Goal: Obtain resource: Download file/media

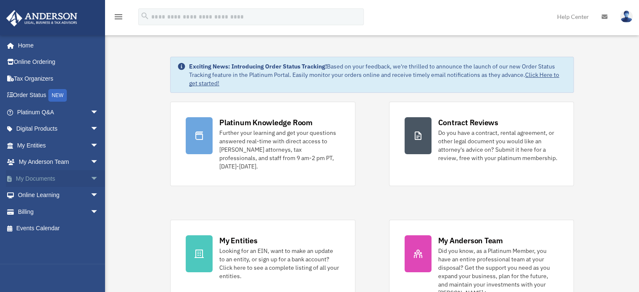
click at [90, 174] on span "arrow_drop_down" at bounding box center [98, 178] width 17 height 17
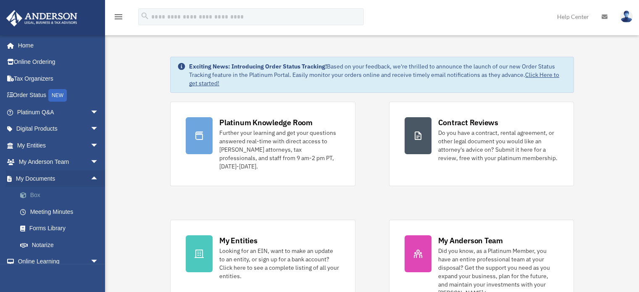
click at [27, 194] on span at bounding box center [27, 195] width 5 height 6
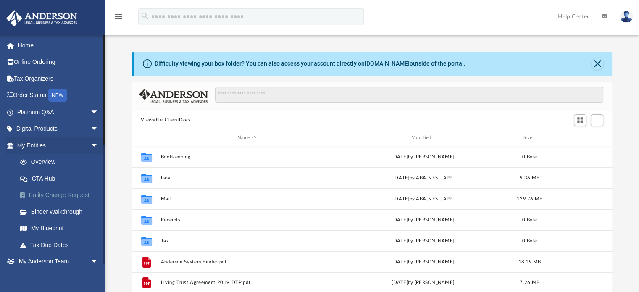
scroll to position [184, 474]
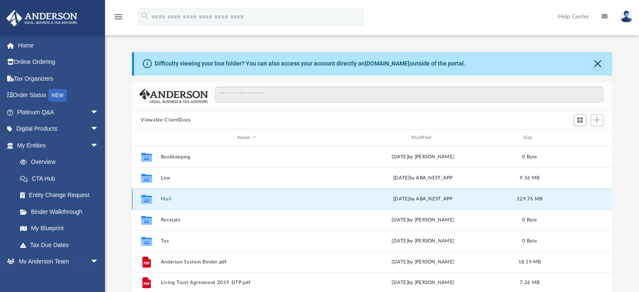
click at [167, 196] on button "Mail" at bounding box center [246, 198] width 172 height 5
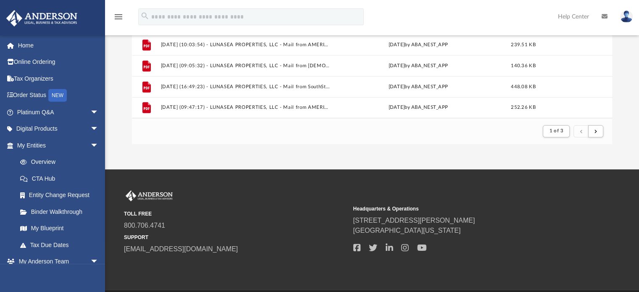
scroll to position [203, 0]
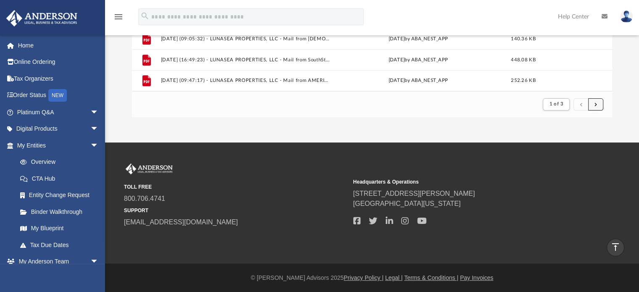
click at [593, 102] on button "submit" at bounding box center [595, 104] width 15 height 12
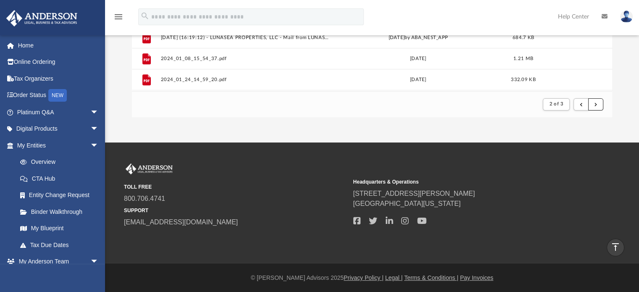
scroll to position [902, 0]
click at [596, 104] on span "submit" at bounding box center [595, 104] width 3 height 5
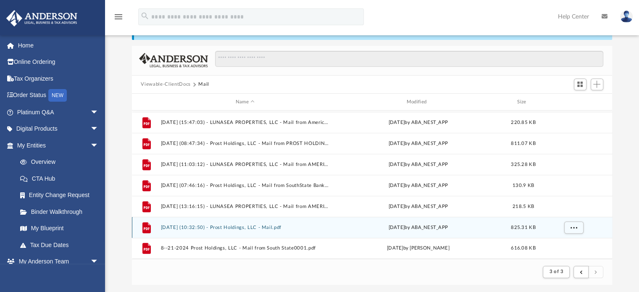
scroll to position [502, 0]
click at [237, 226] on div "File 2025.06.06 (08:45:31) - LUNASEA PROPERTIES, LLC - Mail from AMERICAN BANKE…" at bounding box center [372, 184] width 480 height 148
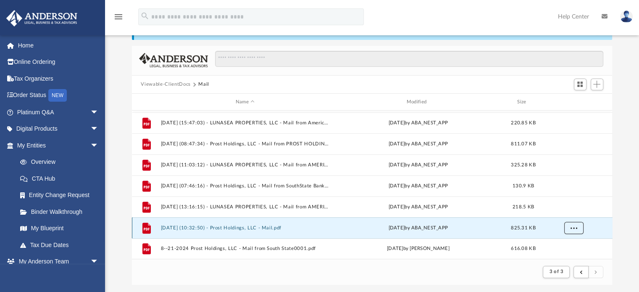
click at [570, 225] on button "More options" at bounding box center [573, 228] width 19 height 13
click at [227, 226] on button "2025.08.19 (10:32:50) - Prost Holdings, LLC - Mail.pdf" at bounding box center [244, 227] width 169 height 5
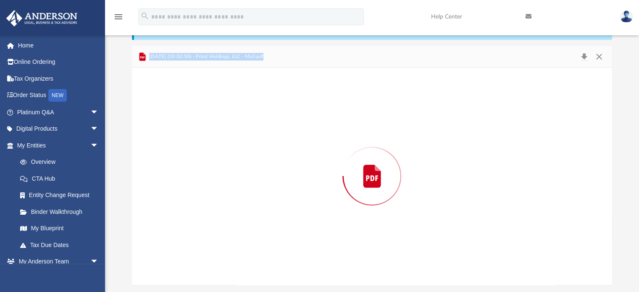
click at [227, 226] on div "Preview" at bounding box center [372, 176] width 480 height 217
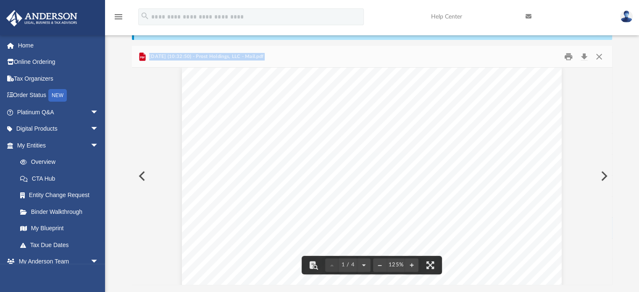
scroll to position [0, 0]
click at [627, 15] on img at bounding box center [626, 17] width 13 height 12
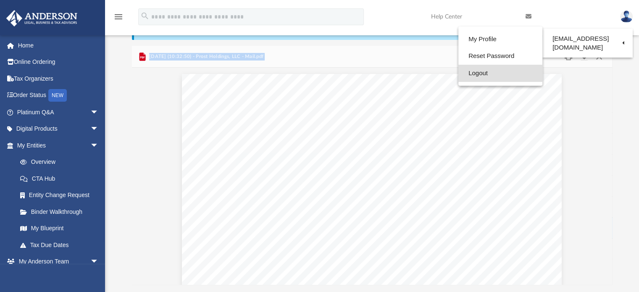
click at [462, 71] on link "Logout" at bounding box center [500, 73] width 84 height 17
